Goal: Communication & Community: Connect with others

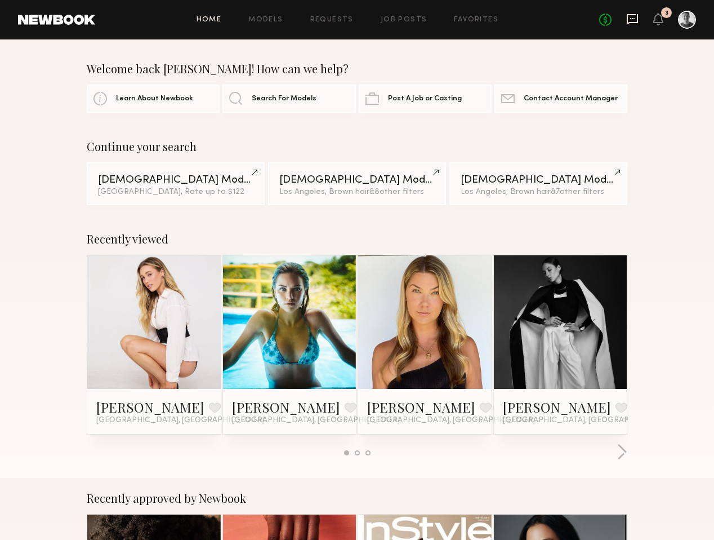
click at [634, 19] on icon at bounding box center [633, 19] width 12 height 12
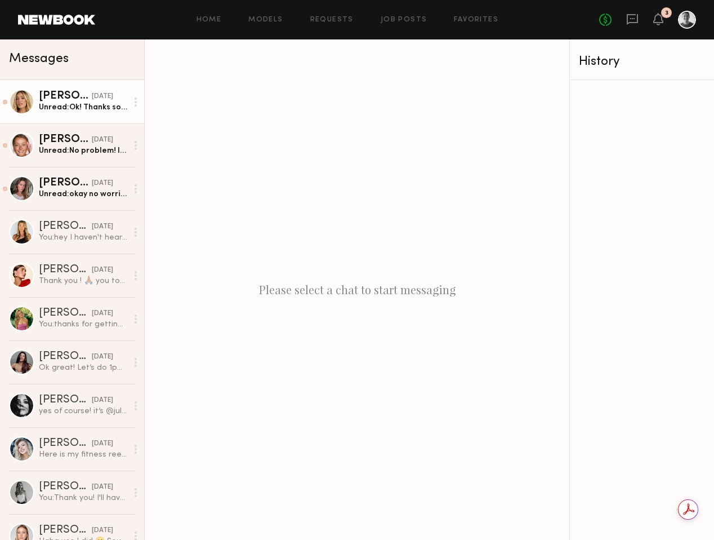
click at [62, 100] on div "[PERSON_NAME]" at bounding box center [65, 96] width 53 height 11
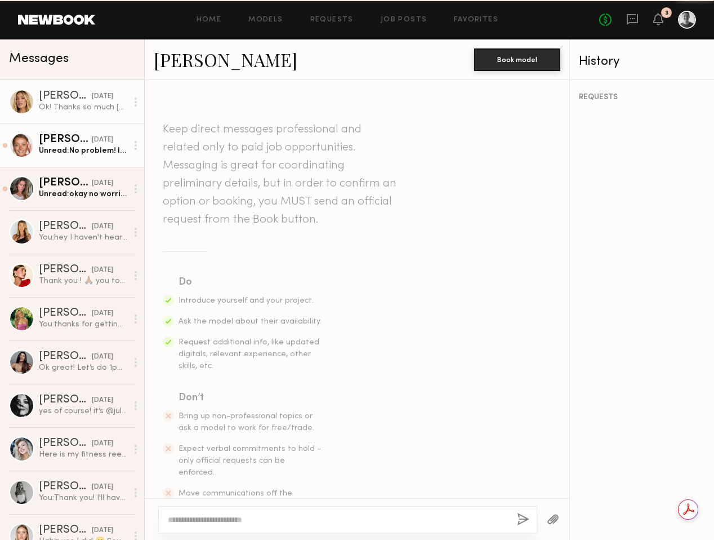
scroll to position [891, 0]
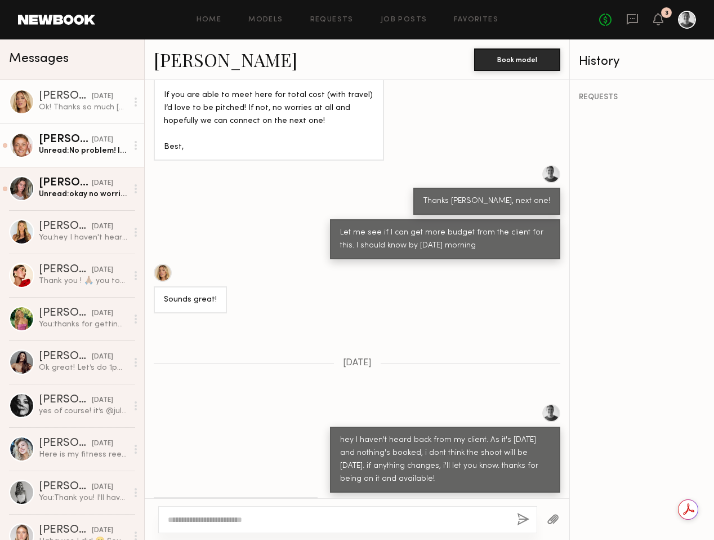
click at [64, 143] on div "[PERSON_NAME]" at bounding box center [65, 139] width 53 height 11
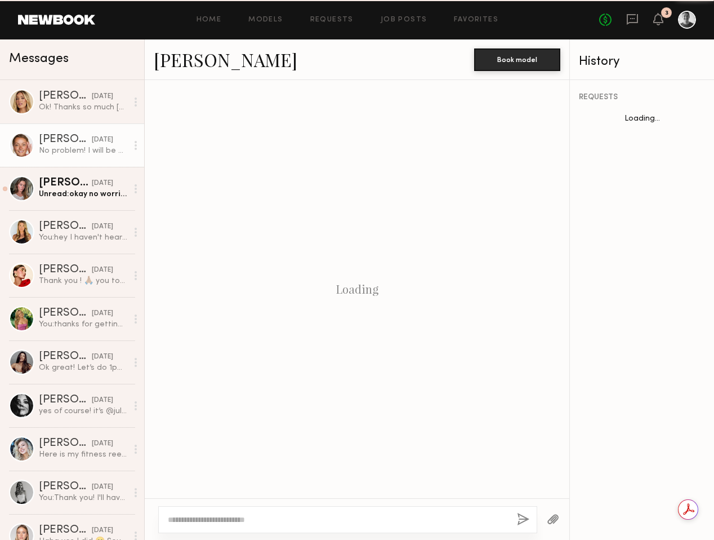
scroll to position [871, 0]
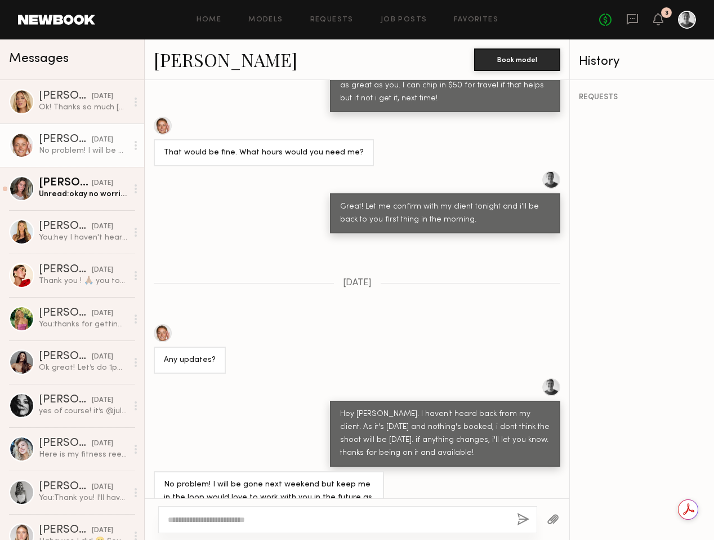
click at [215, 519] on textarea at bounding box center [338, 519] width 340 height 11
type textarea "**********"
click at [526, 519] on button "button" at bounding box center [523, 520] width 12 height 14
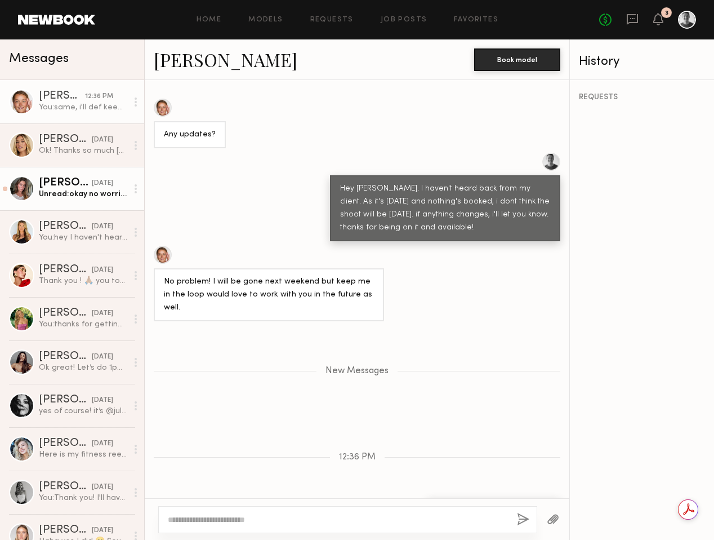
click at [57, 194] on div "Unread: okay no worries. let me know if anything changes! :)" at bounding box center [83, 194] width 88 height 11
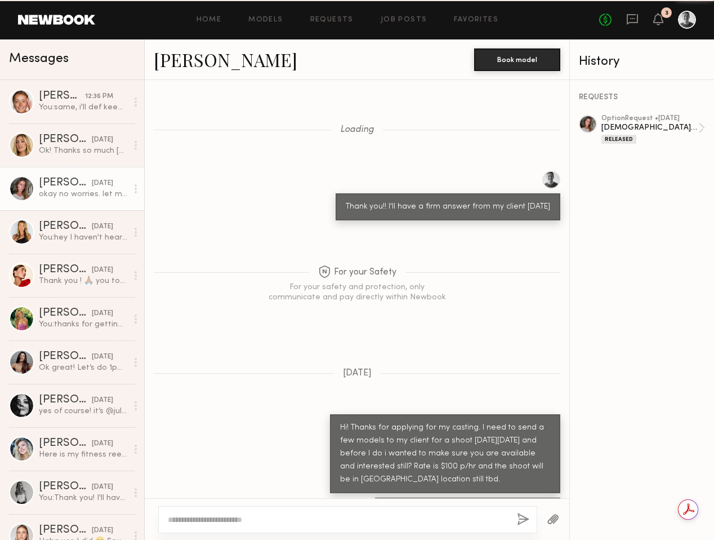
scroll to position [482, 0]
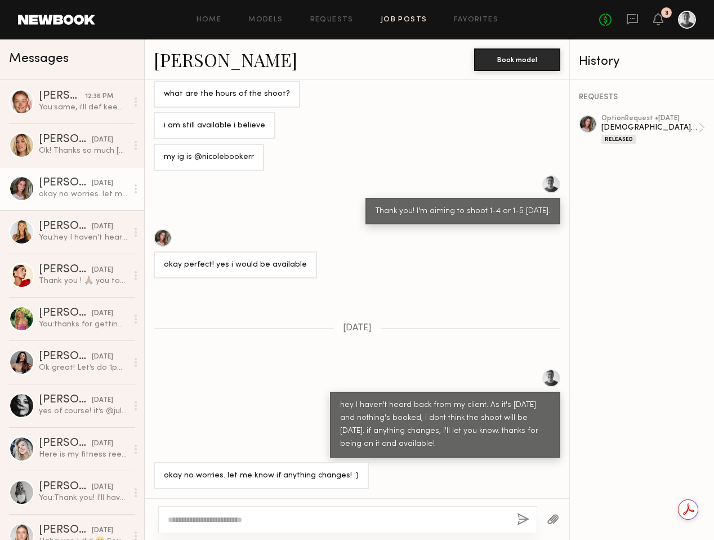
click at [387, 20] on link "Job Posts" at bounding box center [404, 19] width 47 height 7
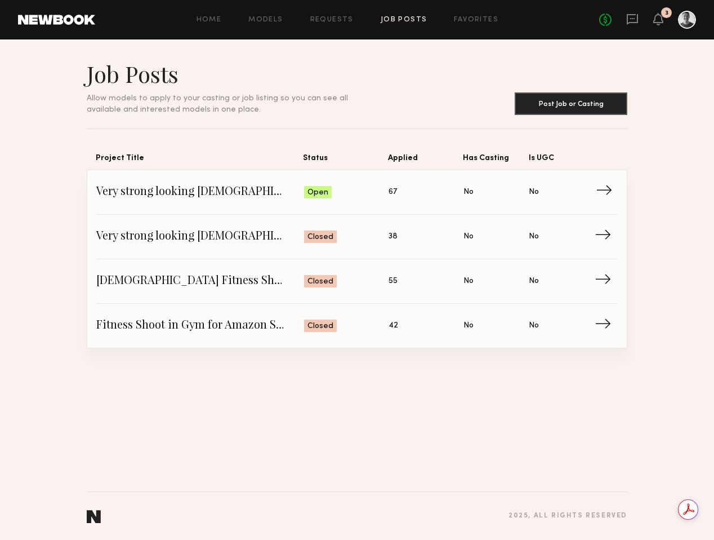
click at [605, 194] on span "→" at bounding box center [607, 192] width 23 height 17
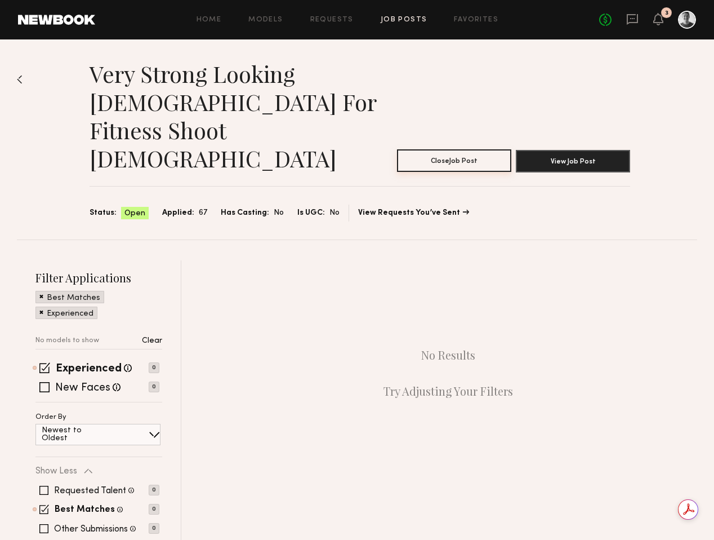
click at [449, 149] on button "Close Job Post" at bounding box center [454, 160] width 114 height 23
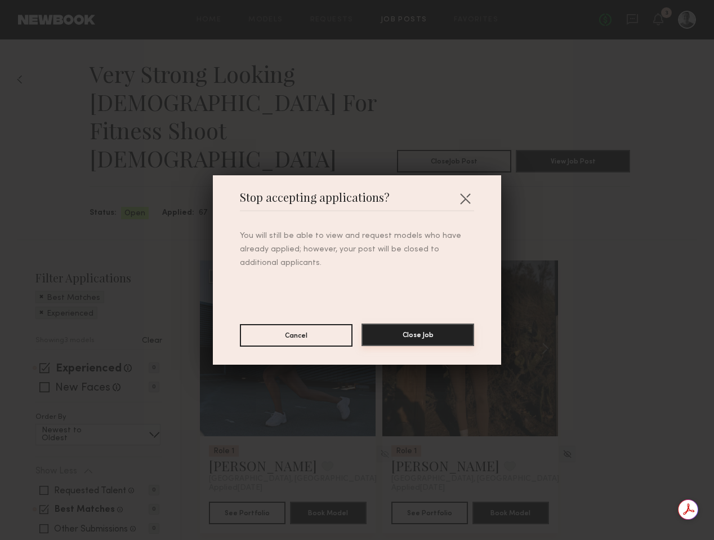
click at [430, 330] on button "Close Job" at bounding box center [418, 334] width 113 height 23
